Goal: Browse casually: Explore the website without a specific task or goal

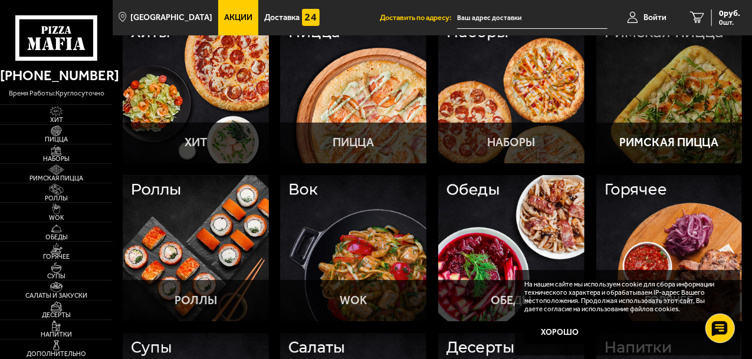
scroll to position [81, 0]
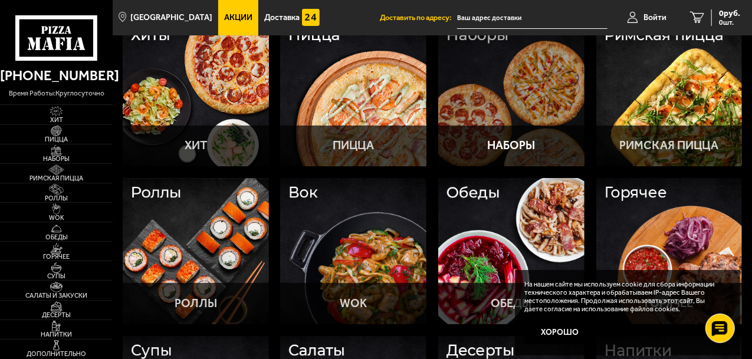
click at [500, 120] on div at bounding box center [511, 94] width 146 height 146
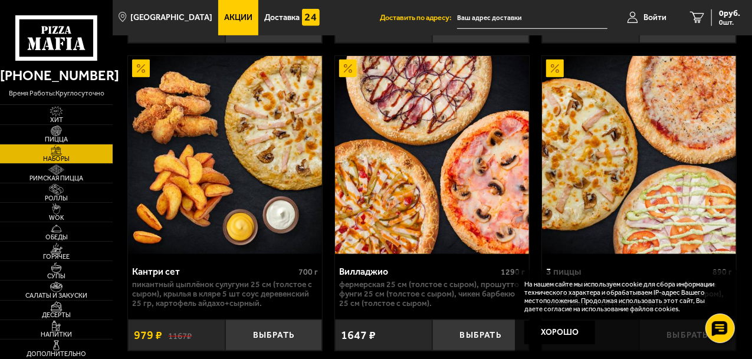
scroll to position [354, 0]
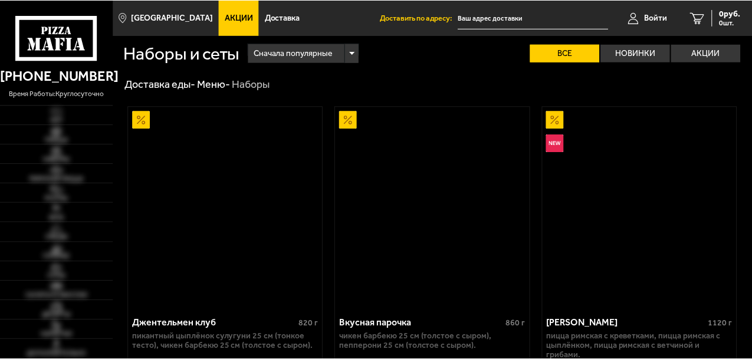
scroll to position [354, 0]
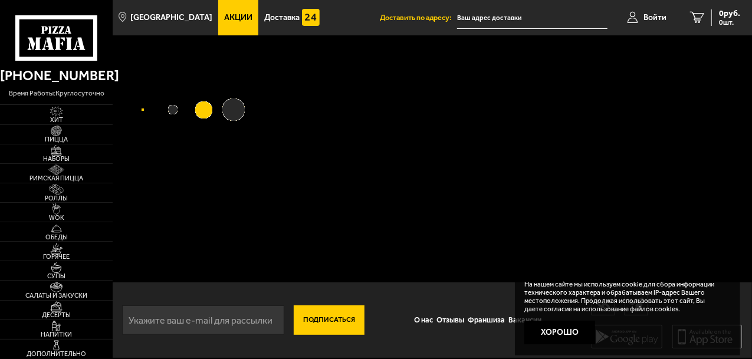
scroll to position [10, 0]
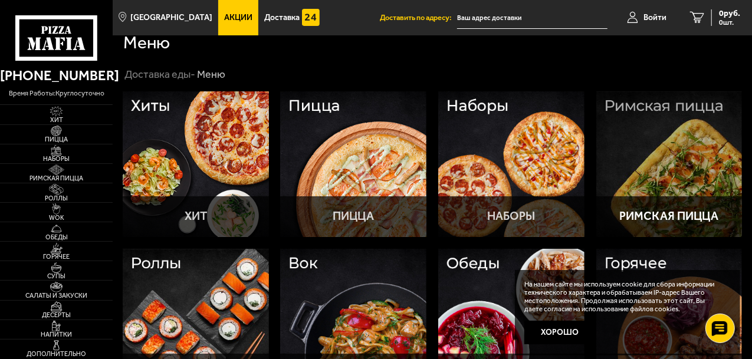
click at [670, 188] on div at bounding box center [669, 164] width 146 height 146
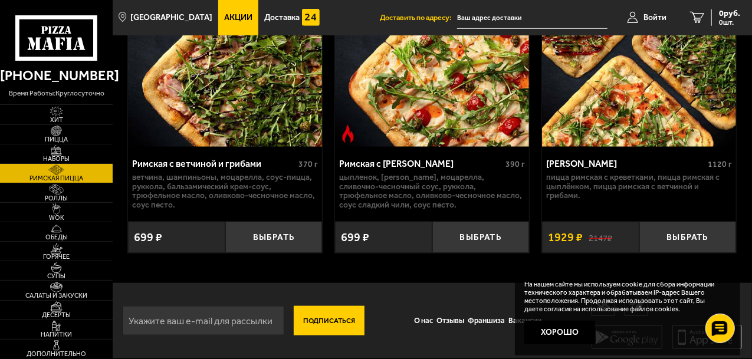
scroll to position [538, 0]
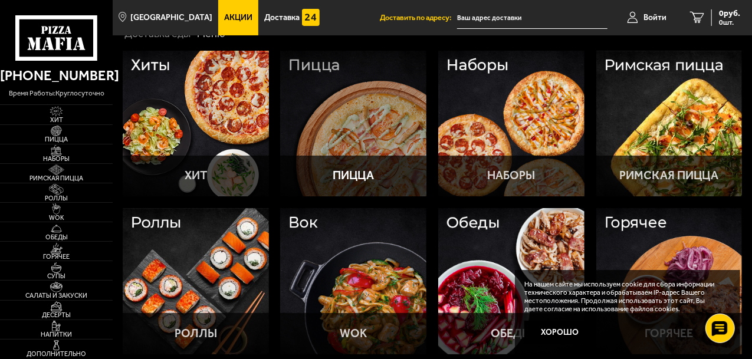
scroll to position [69, 0]
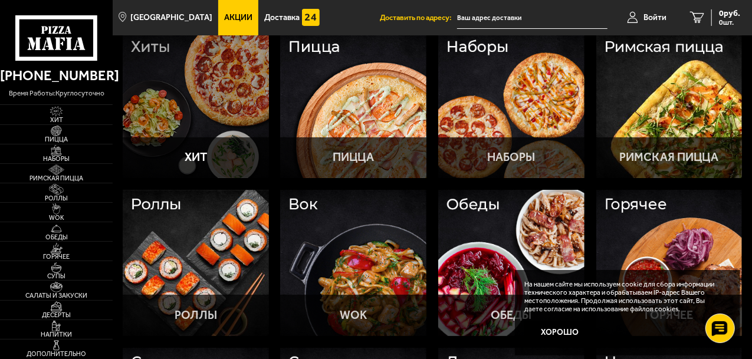
click at [182, 129] on div at bounding box center [196, 105] width 146 height 146
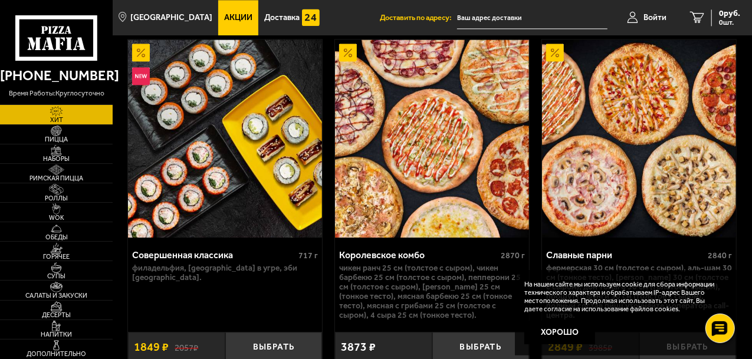
scroll to position [1304, 0]
